Goal: Task Accomplishment & Management: Manage account settings

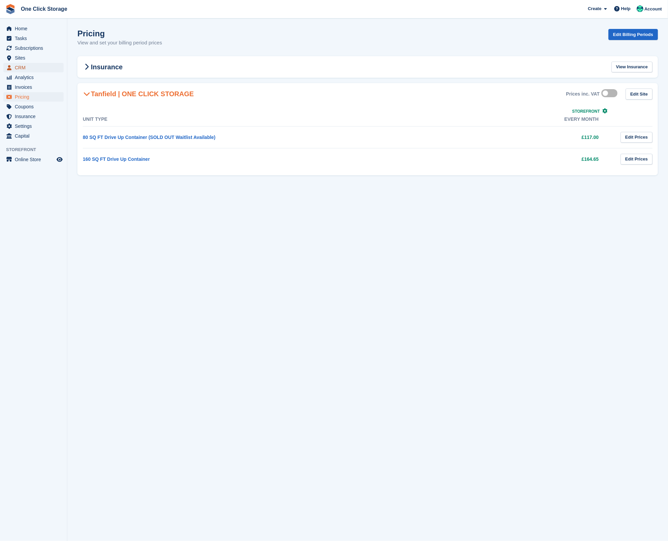
click at [35, 66] on span "CRM" at bounding box center [35, 67] width 40 height 9
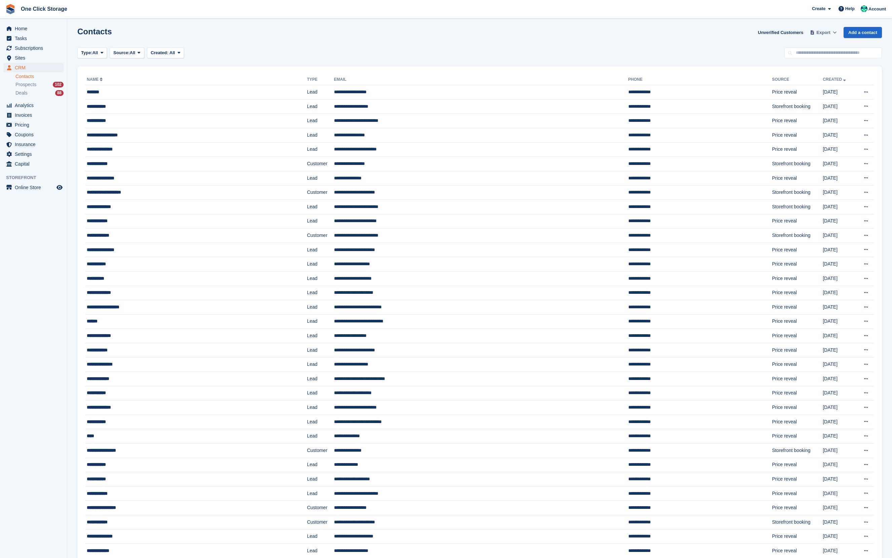
click at [667, 32] on span "Export" at bounding box center [823, 32] width 14 height 7
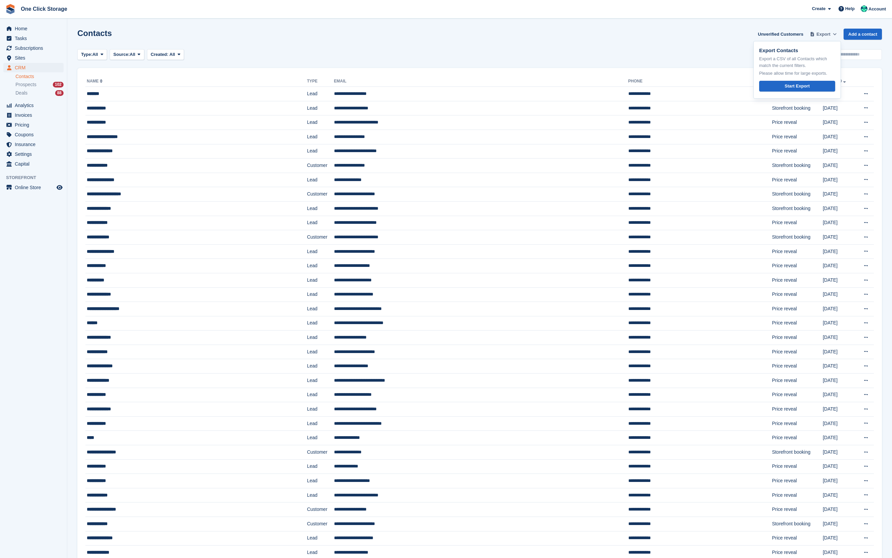
scroll to position [3, 0]
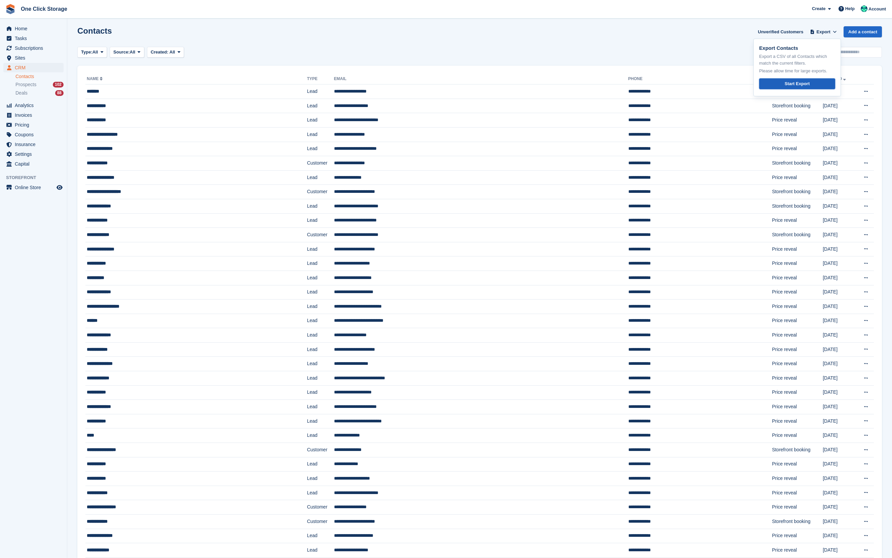
click at [667, 84] on div "Start Export" at bounding box center [797, 83] width 25 height 7
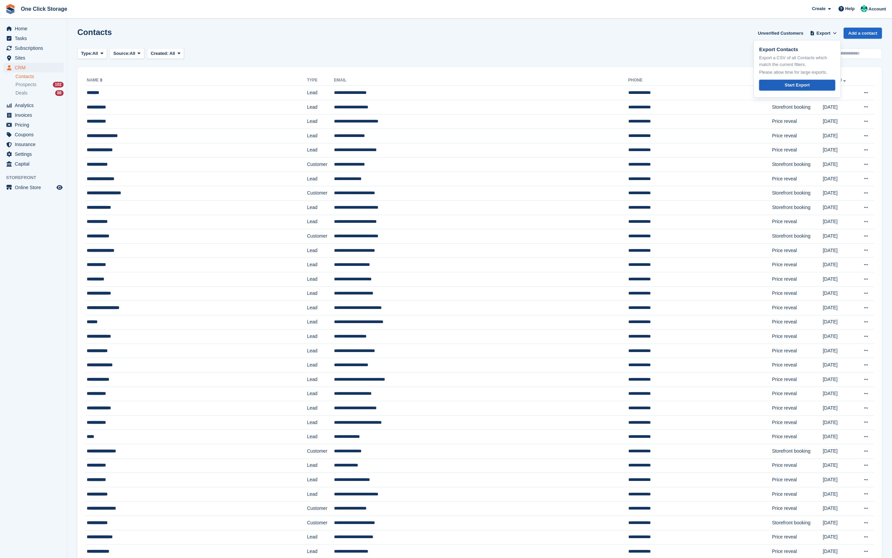
scroll to position [2, 0]
drag, startPoint x: 268, startPoint y: 38, endPoint x: 57, endPoint y: 56, distance: 211.9
click at [267, 38] on div "Contacts Unverified Customers Export Export Contacts Export a CSV of all Contac…" at bounding box center [479, 36] width 804 height 19
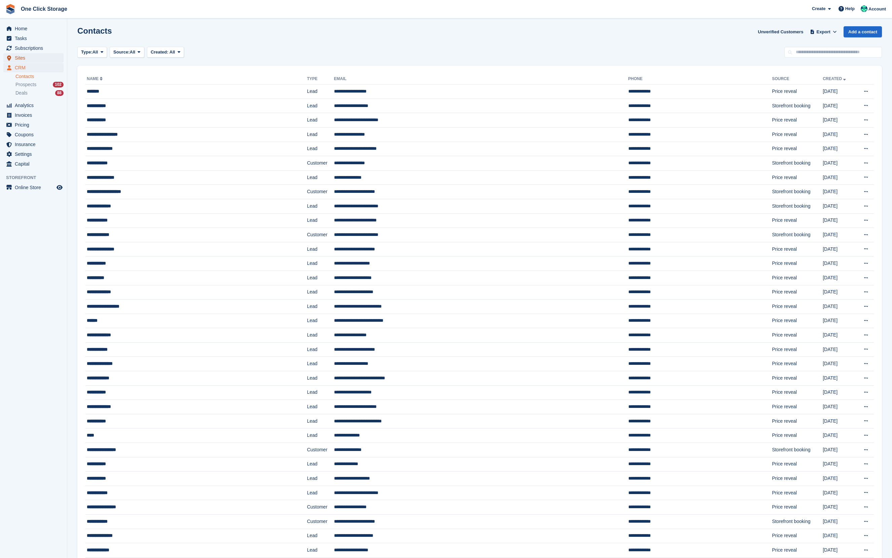
click at [29, 55] on span "Sites" at bounding box center [35, 57] width 40 height 9
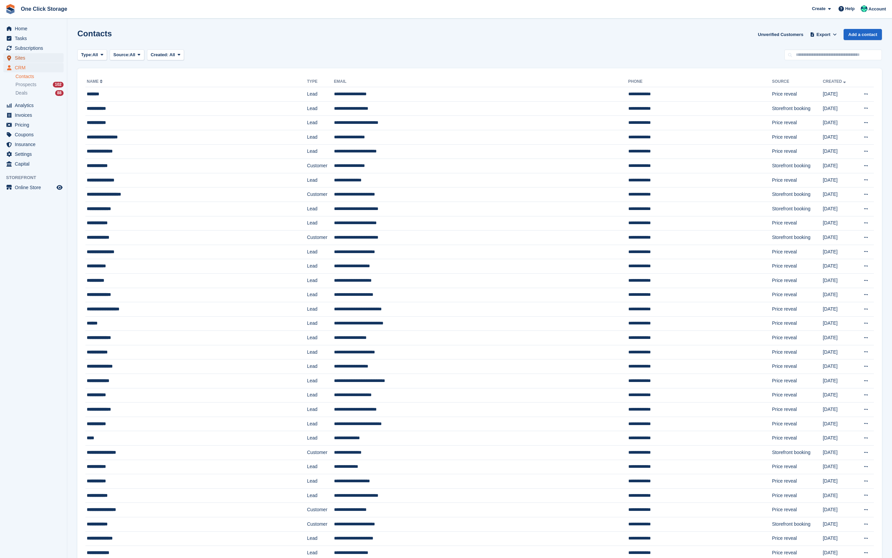
scroll to position [0, 0]
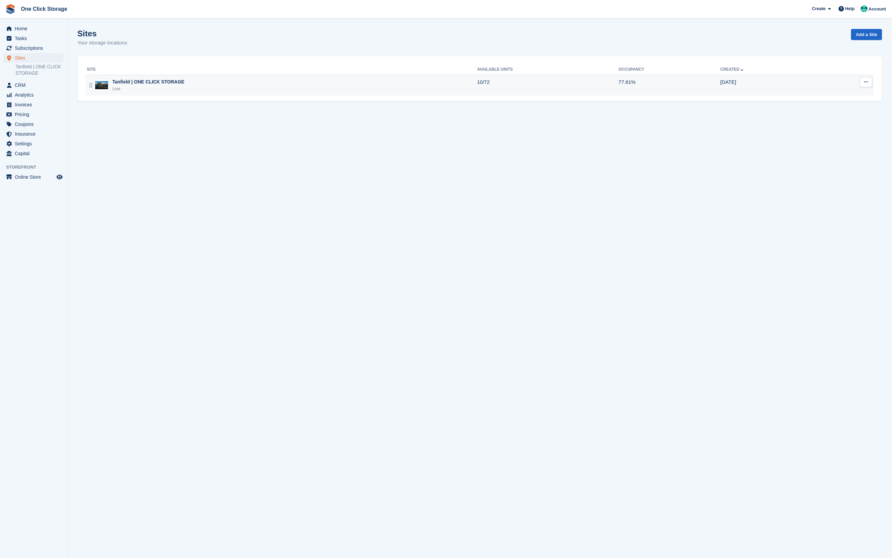
click at [151, 83] on div "Tanfield | ONE CLICK STORAGE" at bounding box center [148, 81] width 72 height 7
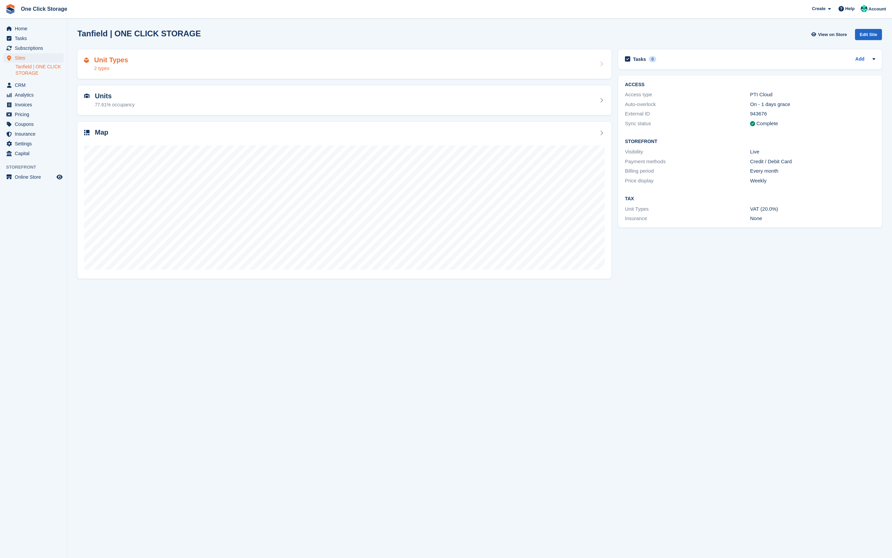
click at [137, 66] on div "Unit Types 2 types" at bounding box center [344, 64] width 521 height 16
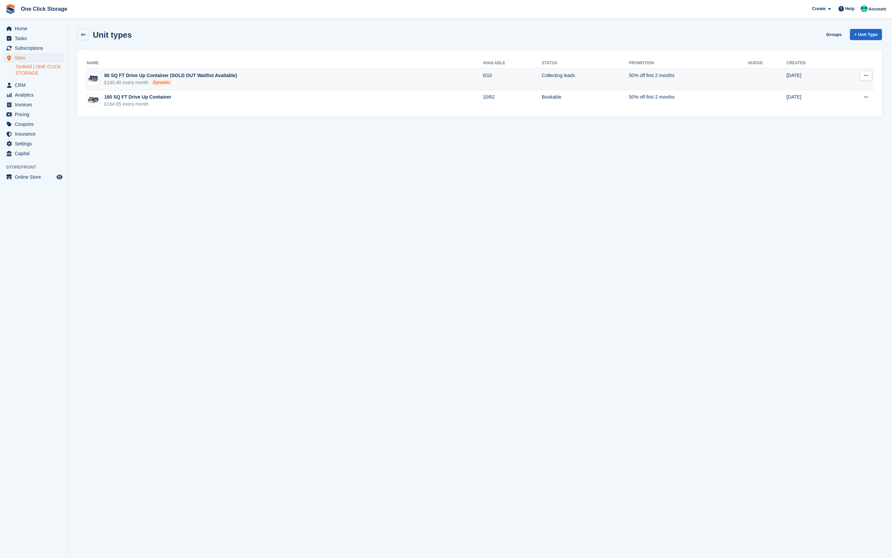
click at [150, 77] on div "80 SQ FT Drive Up Container (SOLD OUT Waitlist Available)" at bounding box center [170, 75] width 132 height 7
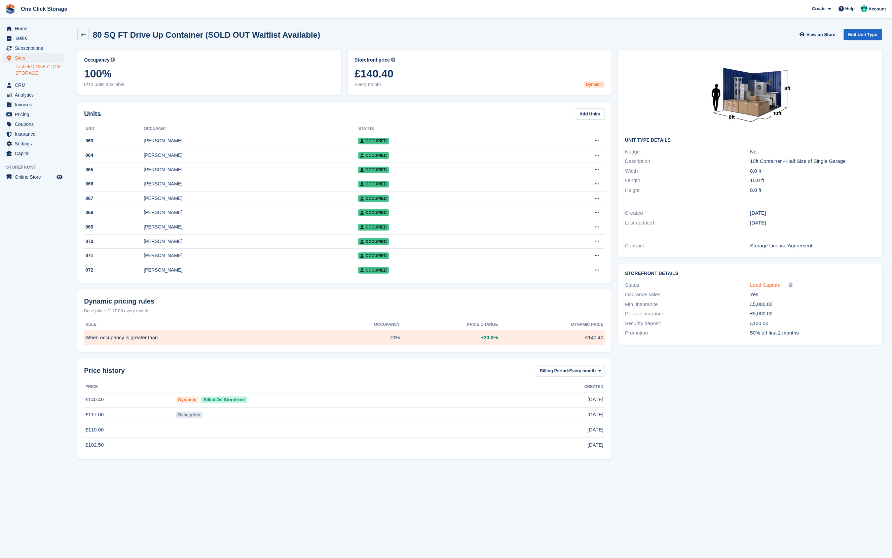
click at [758, 284] on span "Lead Capture" at bounding box center [765, 285] width 31 height 6
click at [28, 47] on span "Subscriptions" at bounding box center [35, 47] width 40 height 9
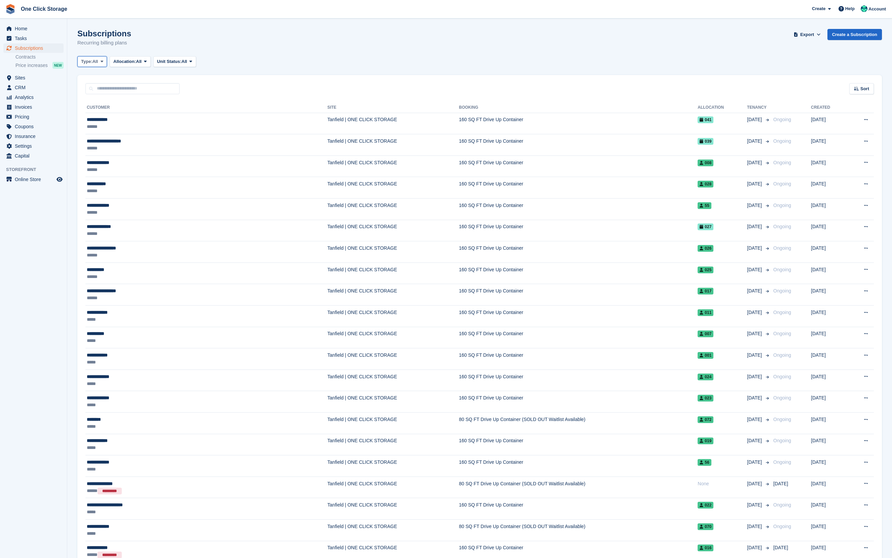
click at [93, 67] on button "Type: All" at bounding box center [92, 61] width 30 height 11
click at [97, 59] on span "All" at bounding box center [95, 61] width 6 height 7
click at [126, 58] on span "Allocation:" at bounding box center [124, 61] width 23 height 7
click at [193, 59] on span at bounding box center [190, 61] width 5 height 5
click at [148, 60] on span at bounding box center [145, 61] width 5 height 5
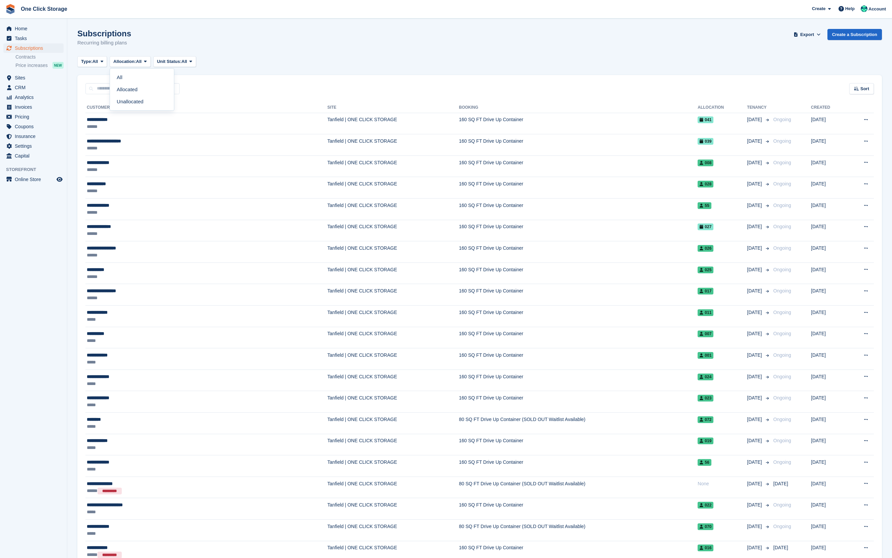
click at [155, 38] on div "Subscriptions Recurring billing plans Export Export Subscriptions Export a CSV …" at bounding box center [479, 42] width 804 height 26
click at [27, 75] on span "Sites" at bounding box center [35, 77] width 40 height 9
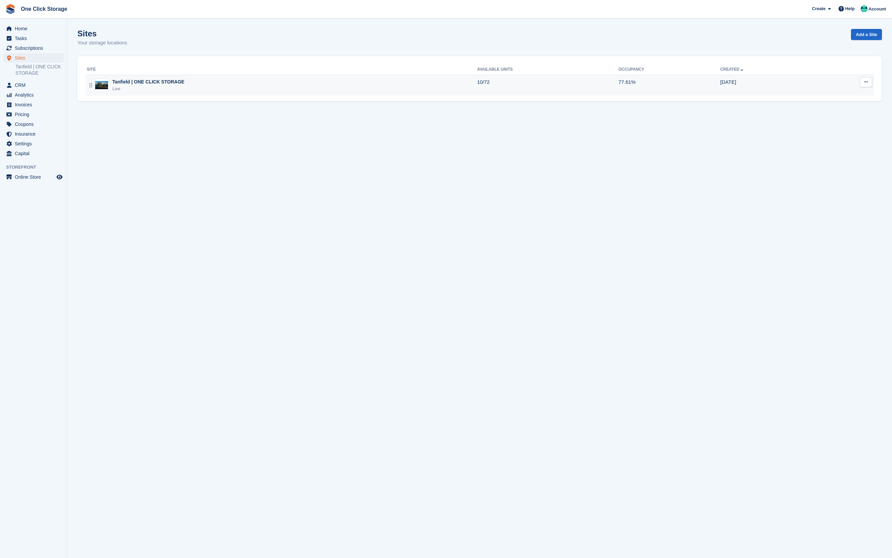
click at [146, 83] on div "Tanfield | ONE CLICK STORAGE" at bounding box center [148, 81] width 72 height 7
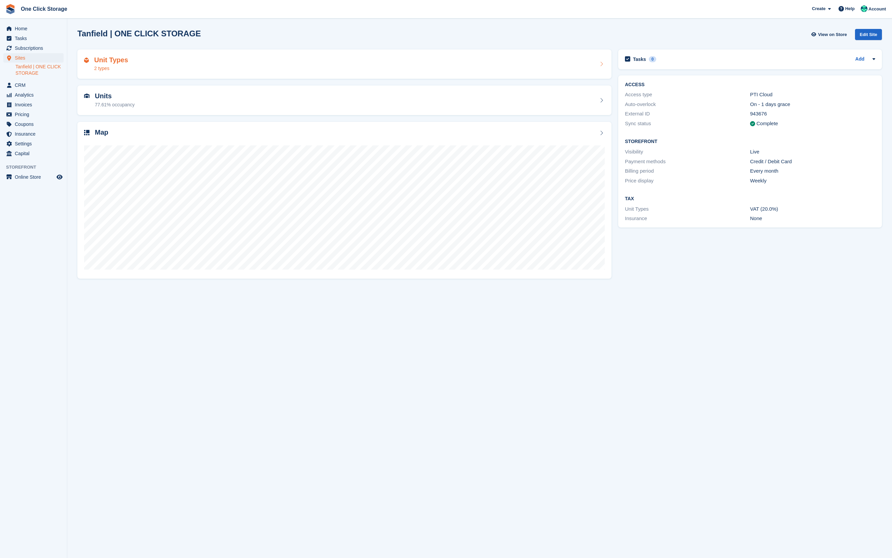
click at [151, 69] on div "Unit Types 2 types" at bounding box center [344, 64] width 521 height 16
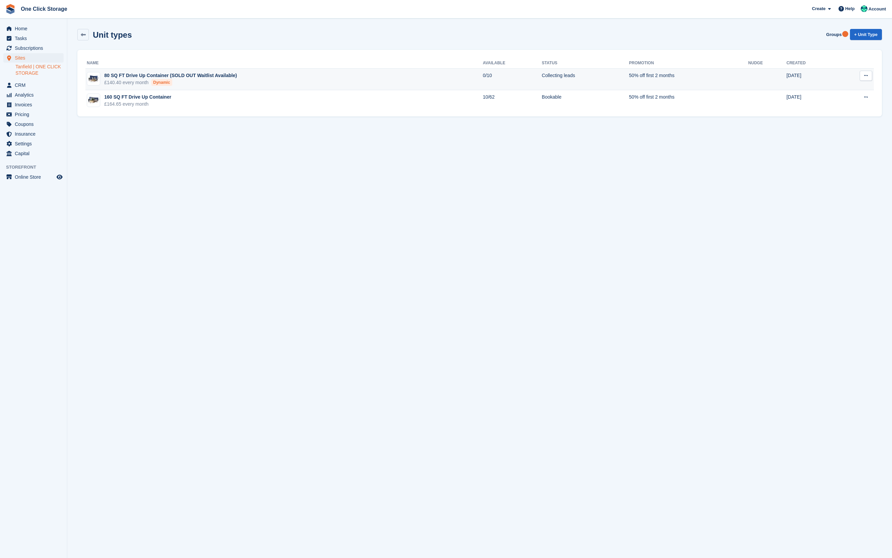
click at [194, 71] on td "80 SQ FT Drive Up Container (SOLD OUT Waitlist Available) £140.40 every month D…" at bounding box center [283, 80] width 397 height 22
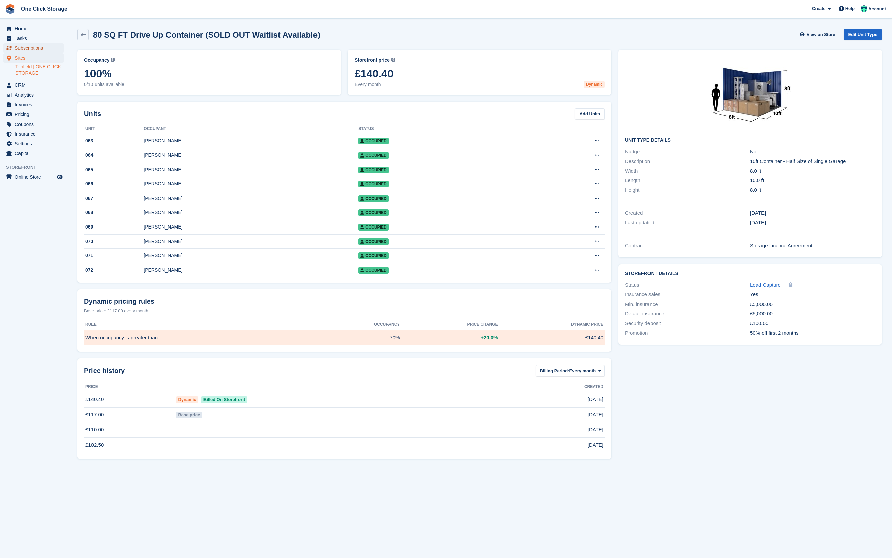
click at [34, 50] on span "Subscriptions" at bounding box center [35, 47] width 40 height 9
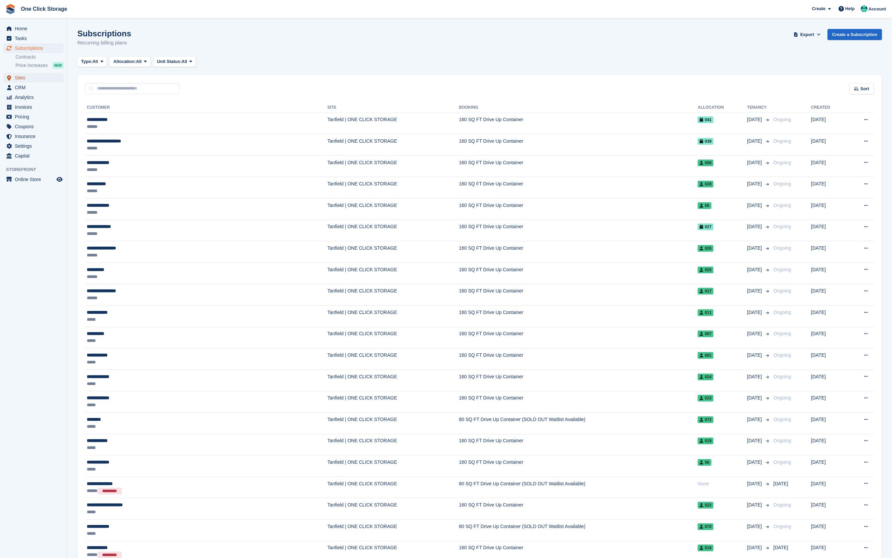
click at [25, 78] on span "Sites" at bounding box center [35, 77] width 40 height 9
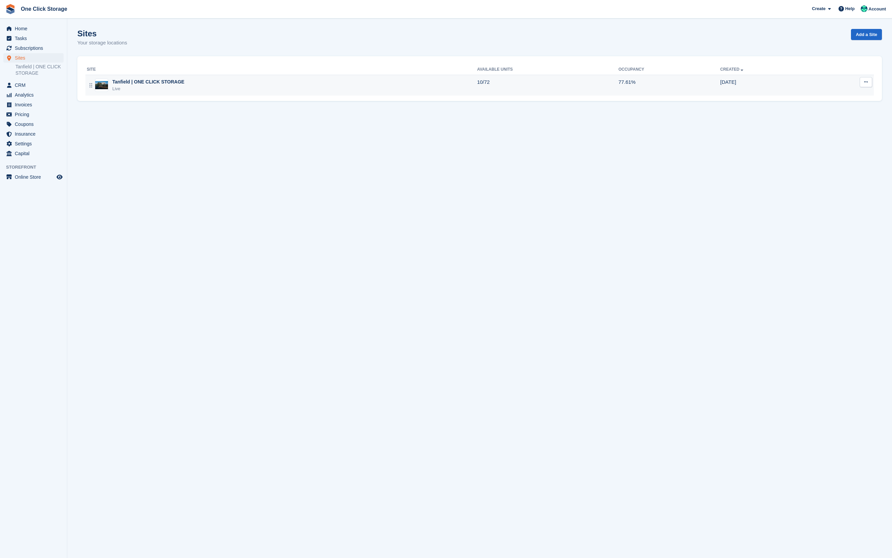
click at [146, 84] on div "Tanfield | ONE CLICK STORAGE" at bounding box center [148, 81] width 72 height 7
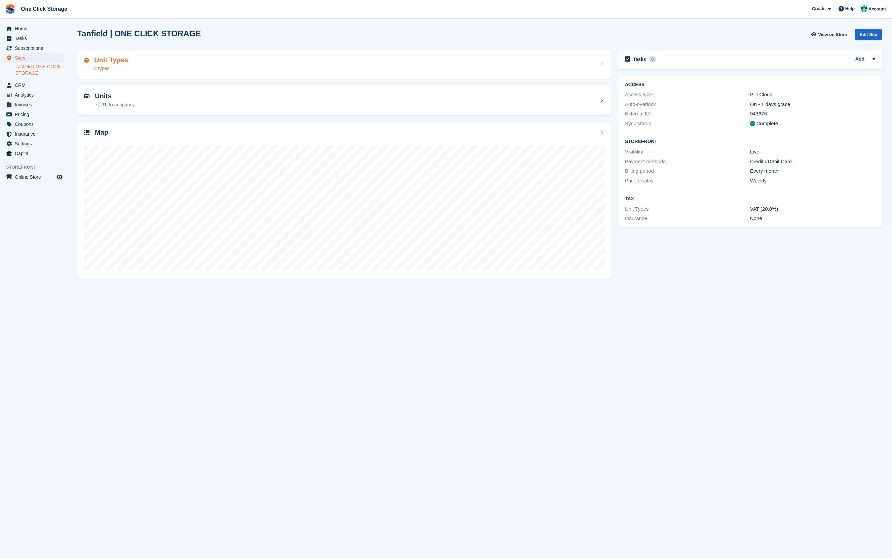
click at [126, 68] on div "2 types" at bounding box center [111, 68] width 34 height 7
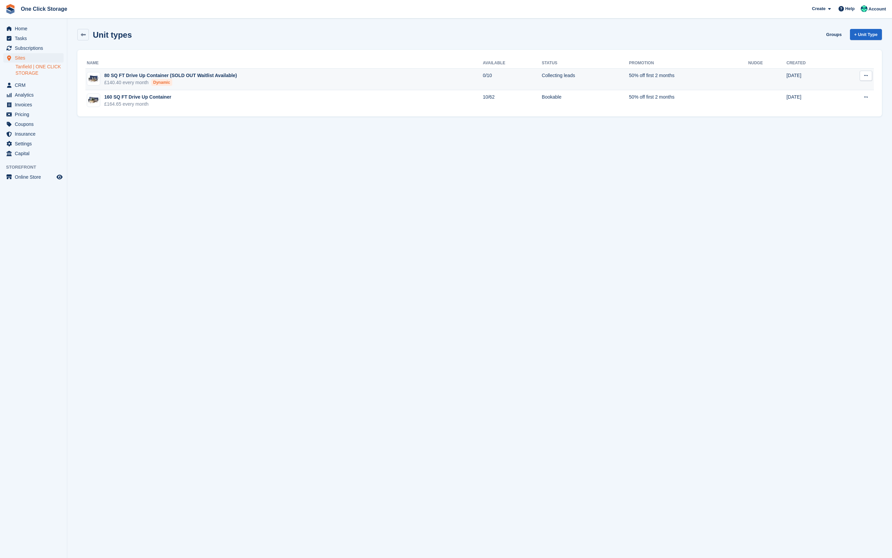
click at [132, 81] on div "£140.40 every month Dynamic" at bounding box center [170, 82] width 132 height 7
